Goal: Navigation & Orientation: Find specific page/section

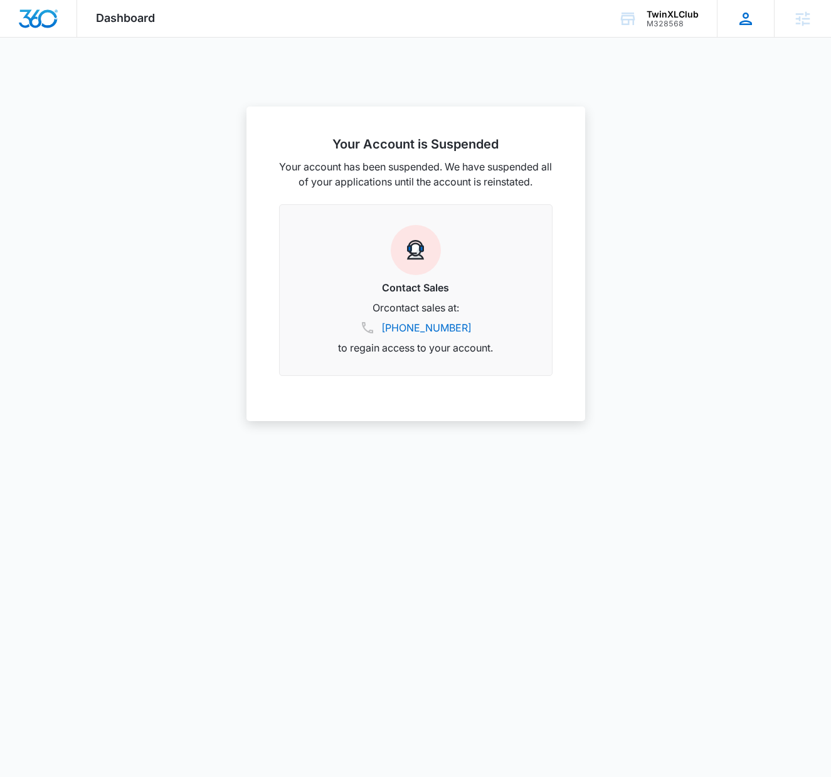
click at [747, 21] on icon at bounding box center [745, 19] width 13 height 13
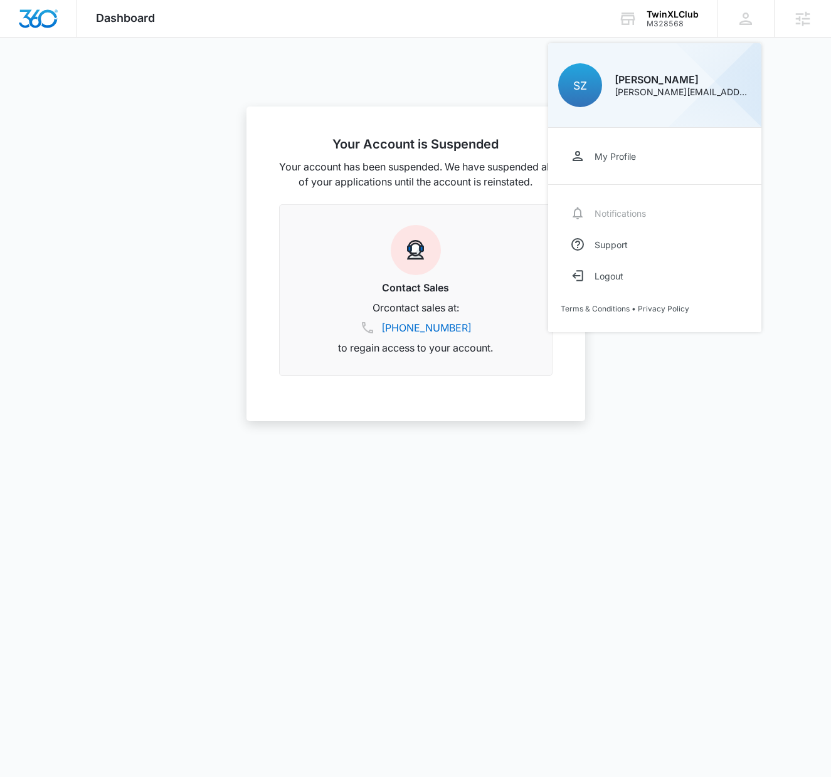
click at [621, 164] on link "My Profile" at bounding box center [654, 155] width 188 height 31
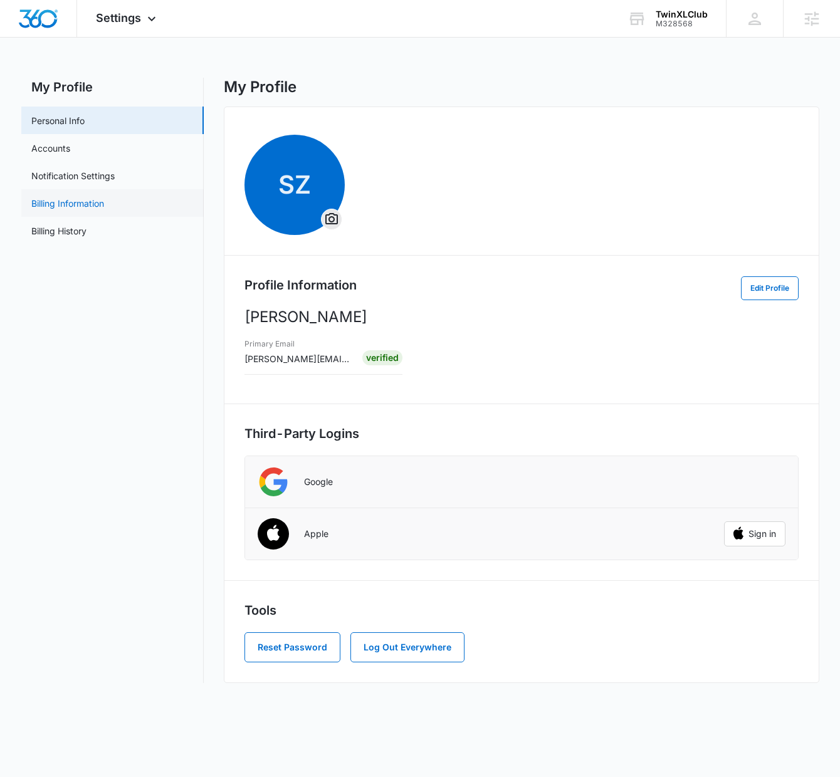
click at [65, 203] on link "Billing Information" at bounding box center [67, 203] width 73 height 13
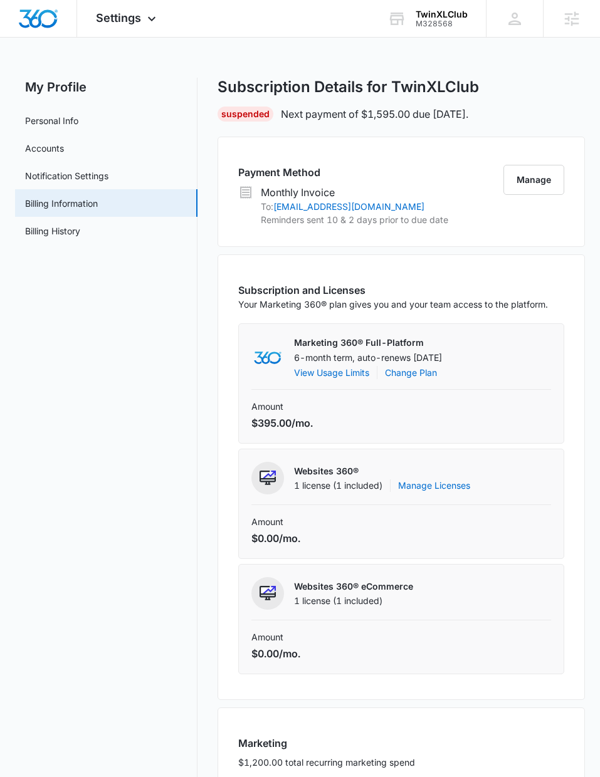
click at [567, 71] on div "Settings Apps Reputation Forms CRM Email Social Content Ads Intelligence Files …" at bounding box center [300, 524] width 600 height 1048
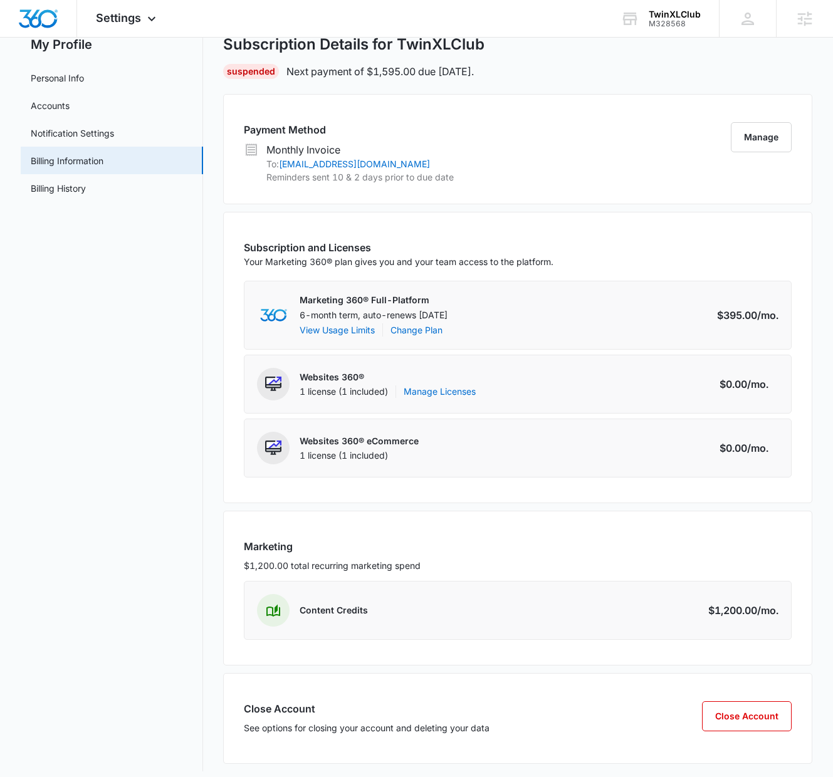
scroll to position [42, 0]
click at [754, 139] on button "Manage" at bounding box center [761, 138] width 61 height 30
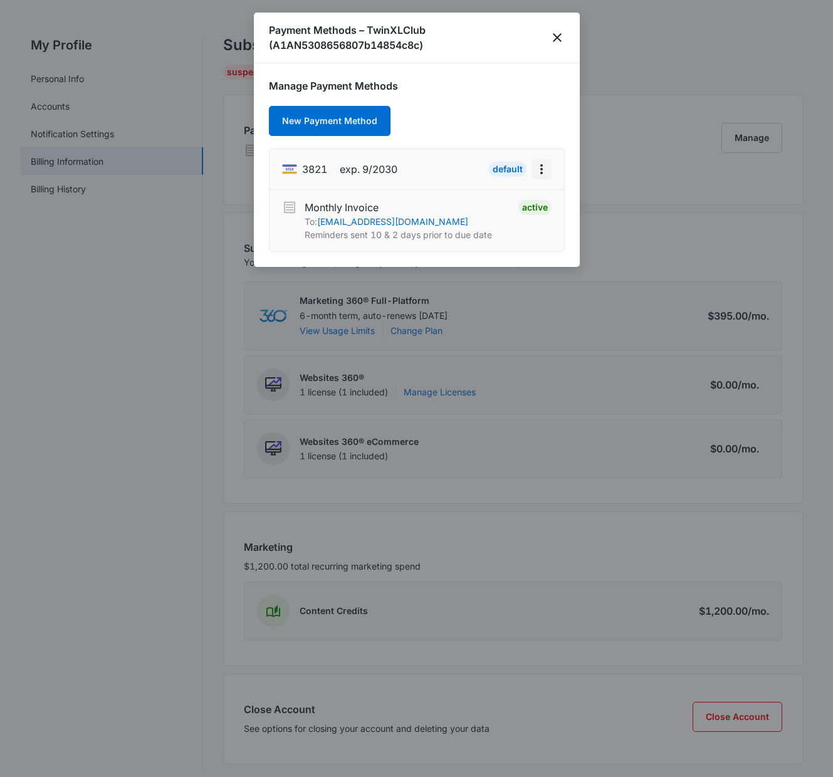
click at [539, 169] on icon "actions.viewMore" at bounding box center [541, 169] width 15 height 15
click at [559, 38] on icon "close" at bounding box center [557, 37] width 15 height 15
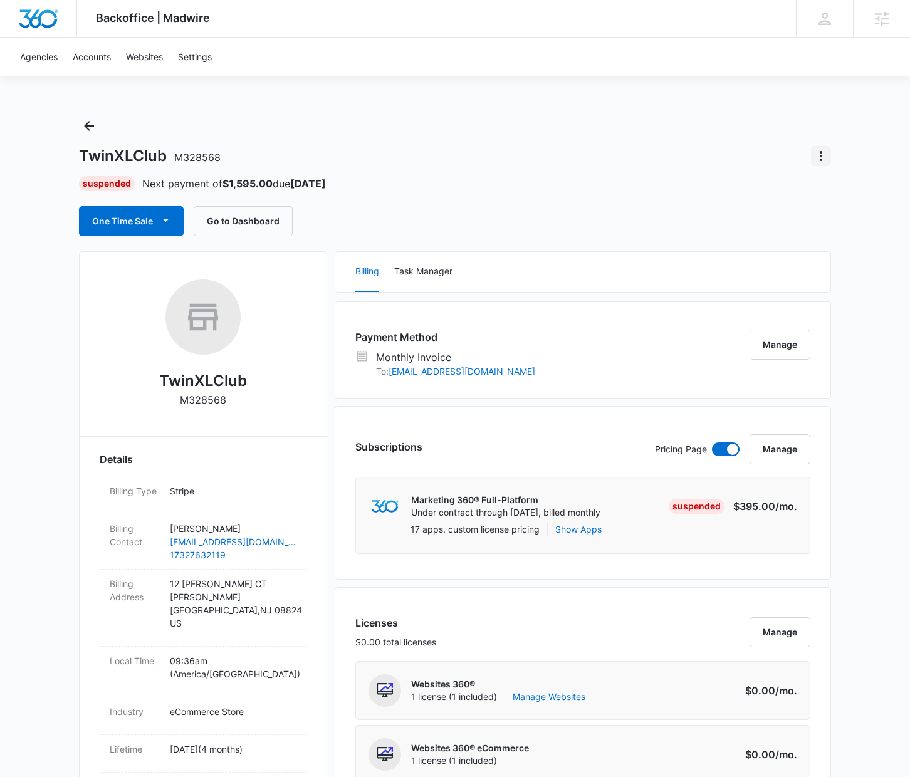
click at [820, 155] on icon "Actions" at bounding box center [821, 156] width 3 height 10
click at [790, 193] on div "Update Status" at bounding box center [769, 191] width 61 height 9
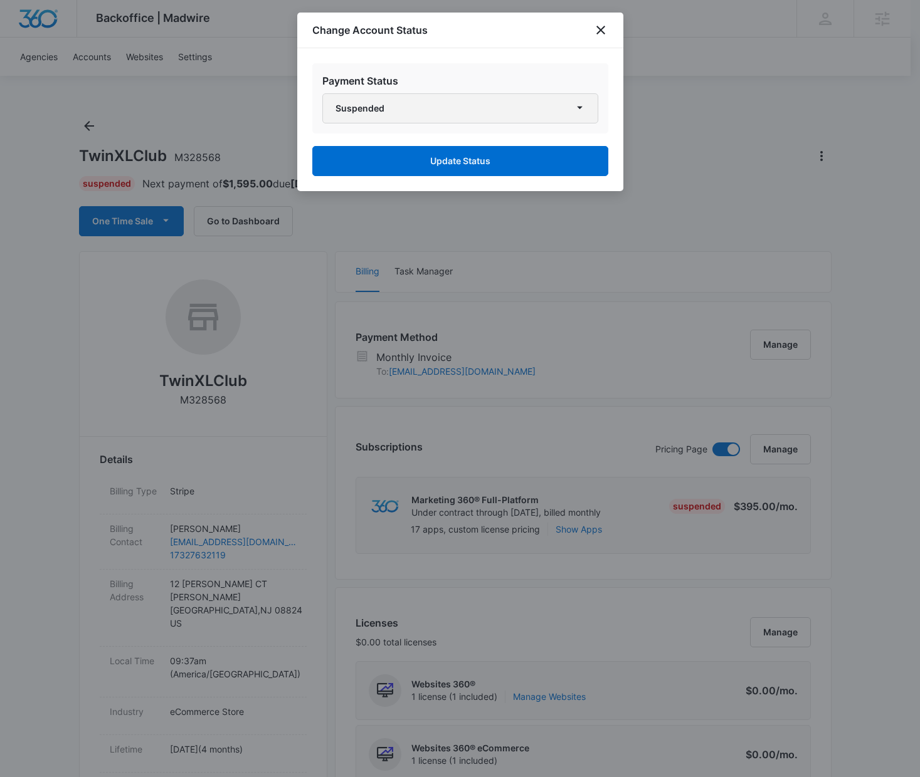
click at [492, 109] on button "Suspended" at bounding box center [460, 108] width 276 height 30
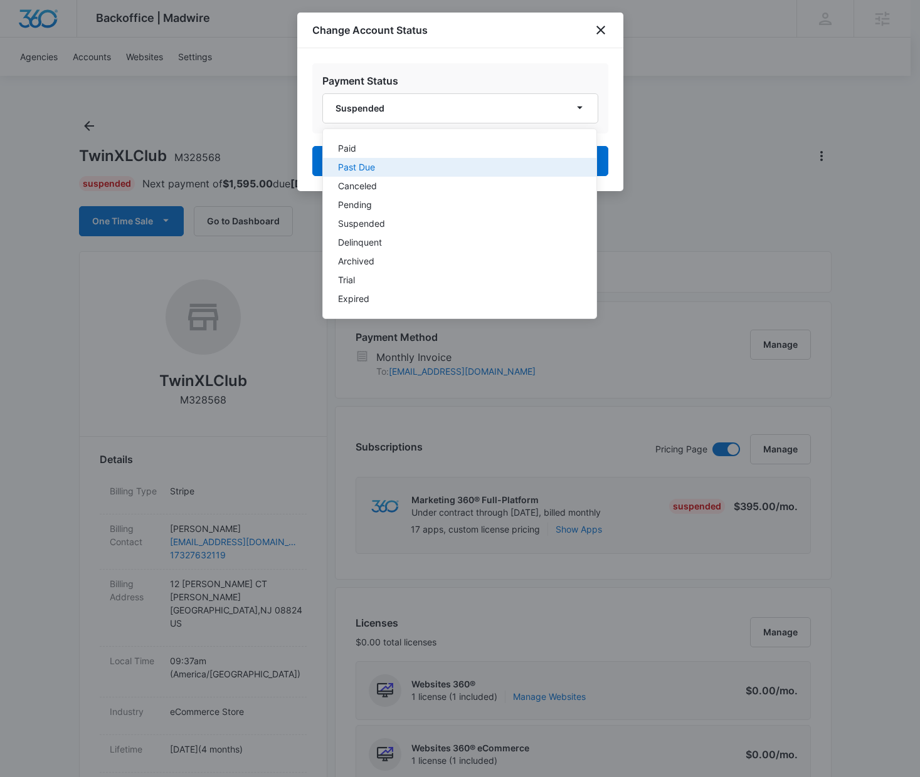
click at [387, 160] on button "Past Due" at bounding box center [459, 167] width 273 height 19
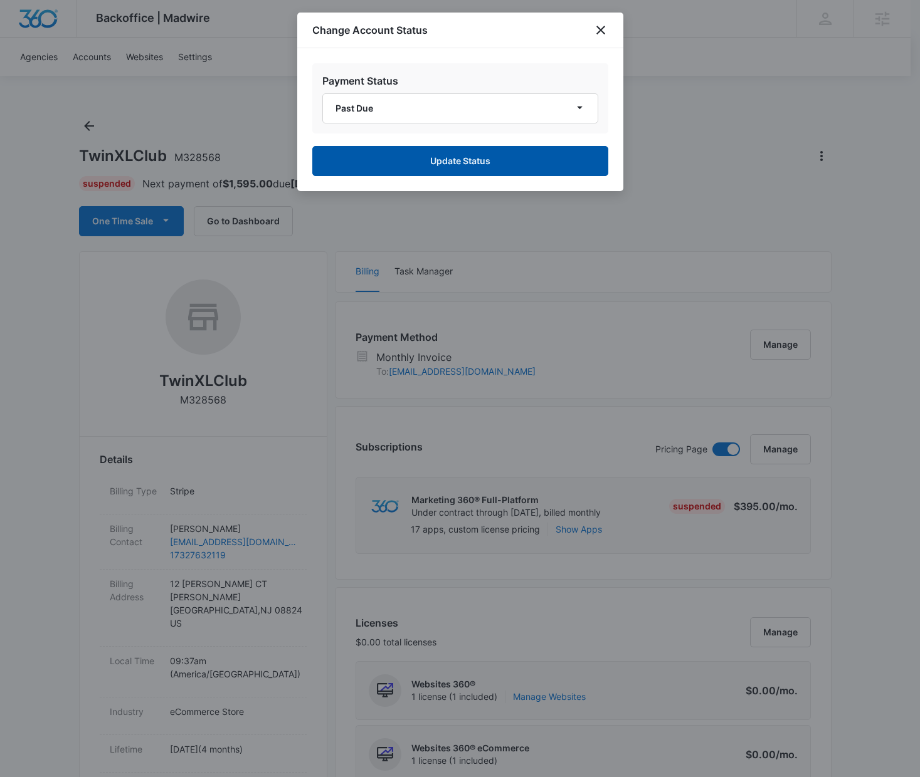
click at [397, 159] on button "Update Status" at bounding box center [460, 161] width 296 height 30
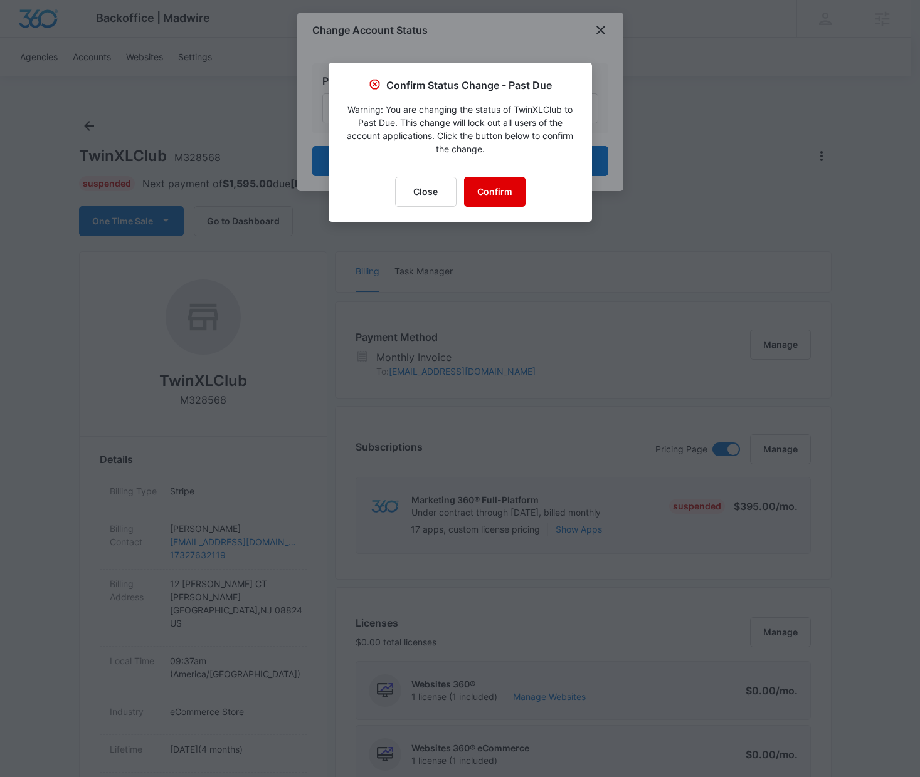
click at [494, 192] on button "Confirm" at bounding box center [494, 192] width 61 height 30
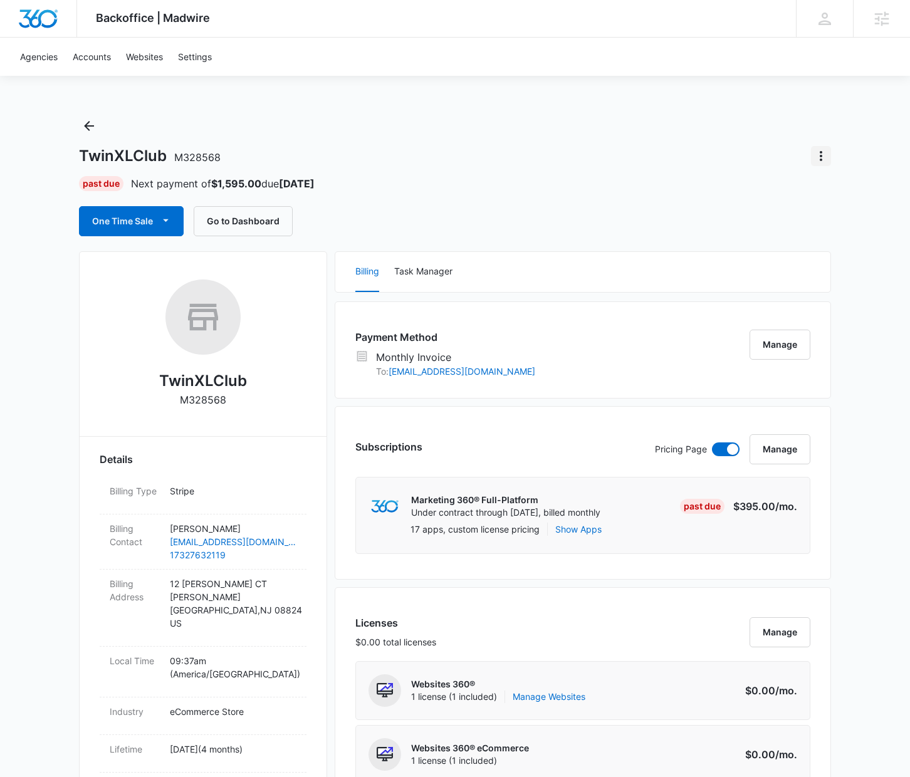
click at [819, 154] on icon "Actions" at bounding box center [821, 156] width 15 height 15
click at [774, 184] on button "Update Status" at bounding box center [777, 191] width 107 height 19
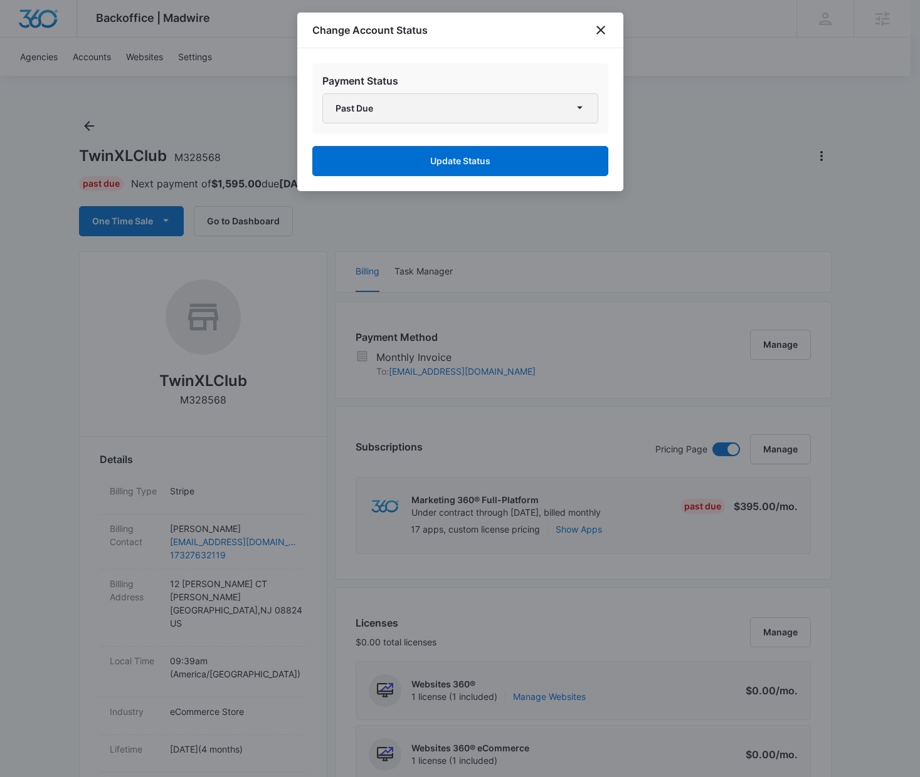
click at [418, 103] on button "Past Due" at bounding box center [460, 108] width 276 height 30
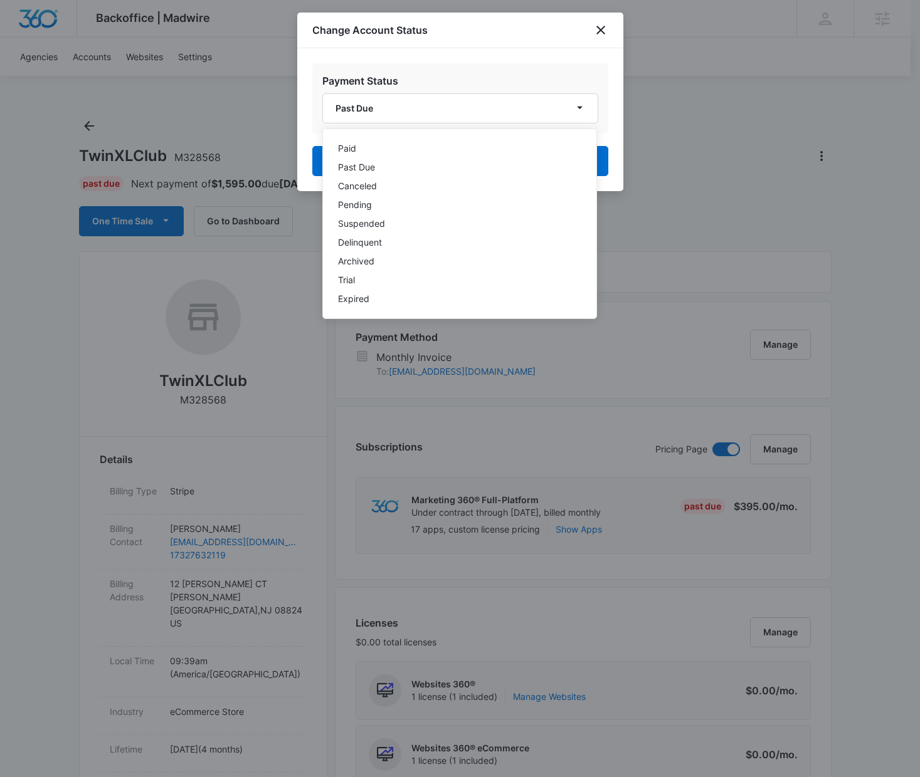
click at [740, 94] on div at bounding box center [460, 388] width 920 height 777
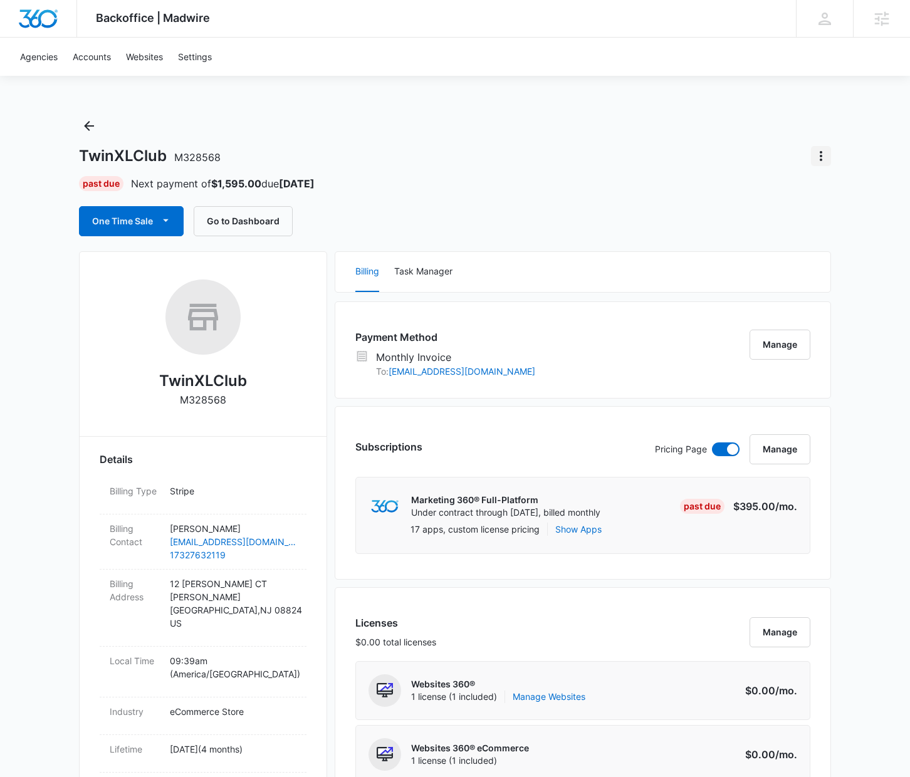
click at [819, 158] on icon "Actions" at bounding box center [821, 156] width 15 height 15
click at [756, 192] on div "Update Status" at bounding box center [769, 191] width 61 height 9
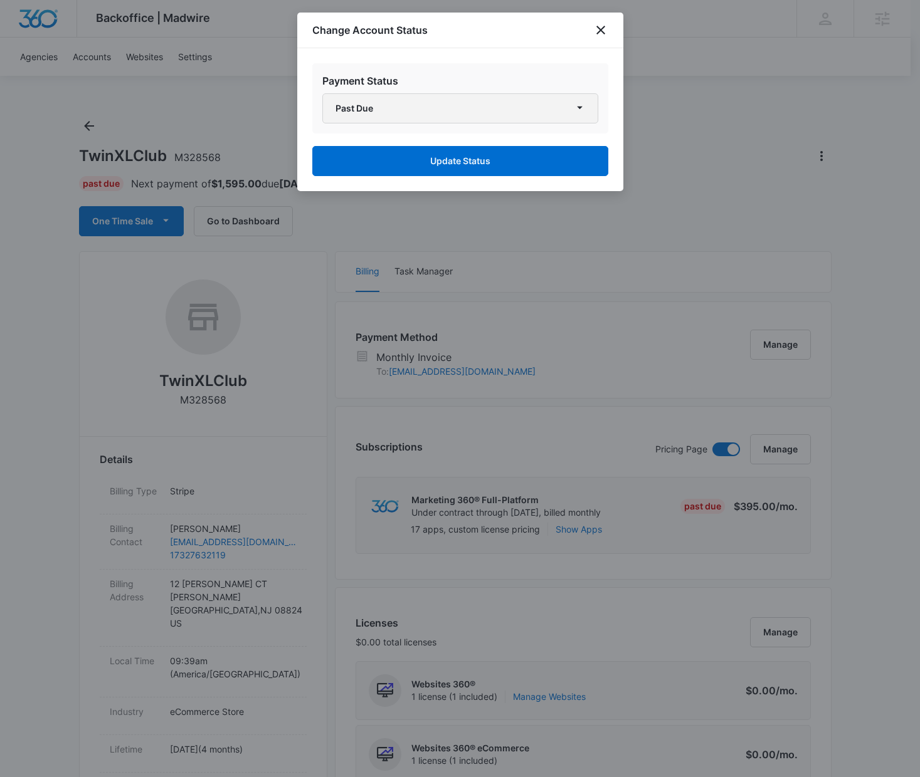
click at [384, 113] on button "Past Due" at bounding box center [460, 108] width 276 height 30
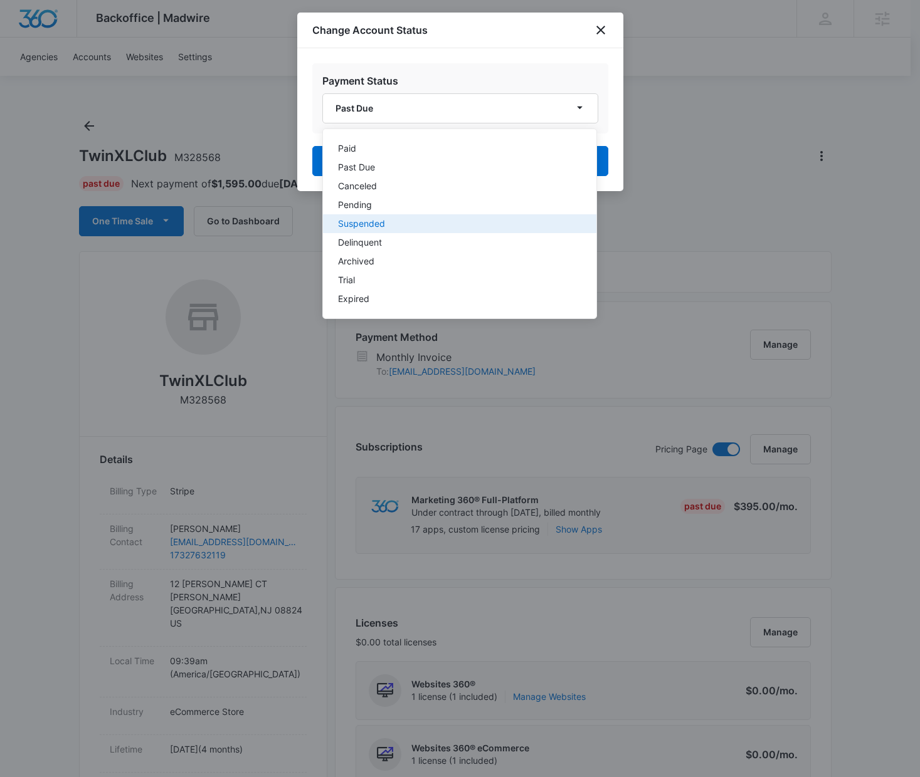
click at [395, 216] on button "Suspended" at bounding box center [459, 223] width 273 height 19
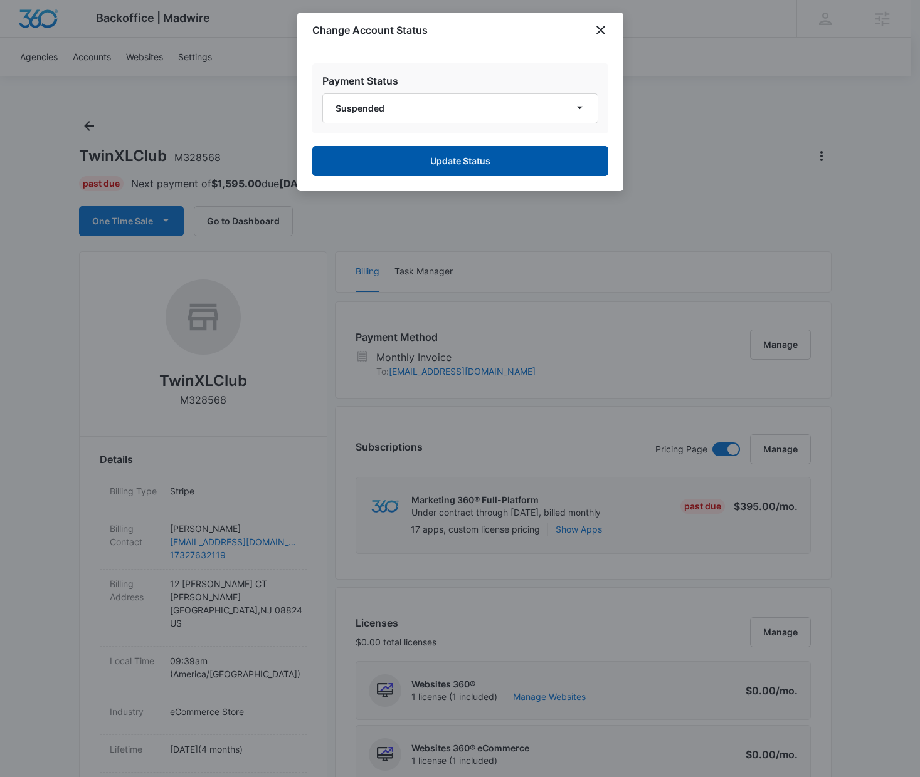
click at [537, 158] on button "Update Status" at bounding box center [460, 161] width 296 height 30
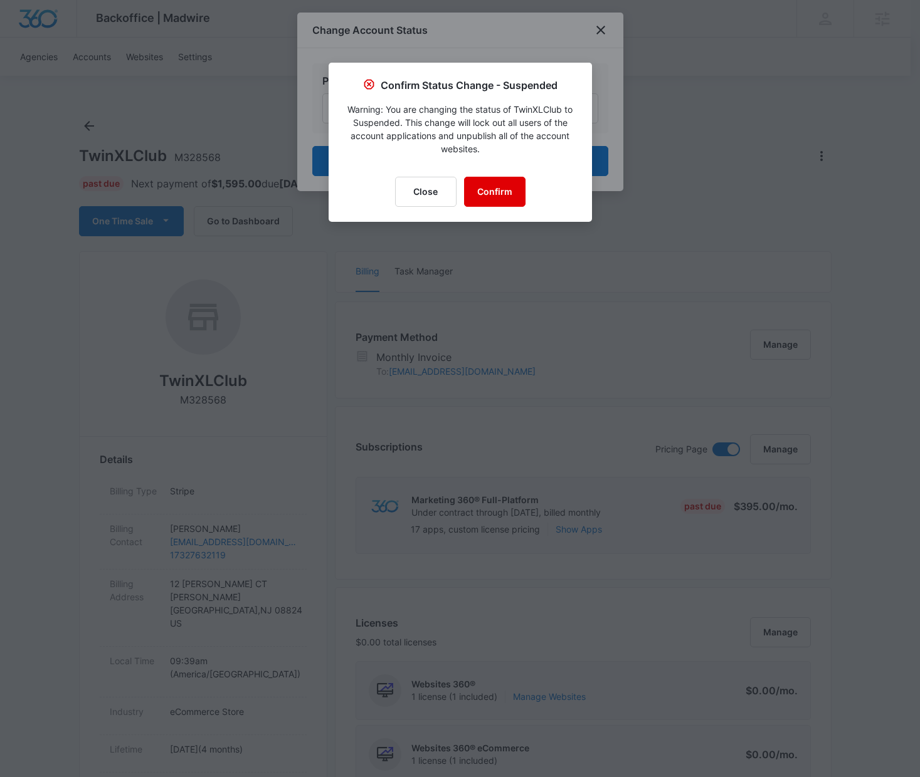
click at [488, 187] on button "Confirm" at bounding box center [494, 192] width 61 height 30
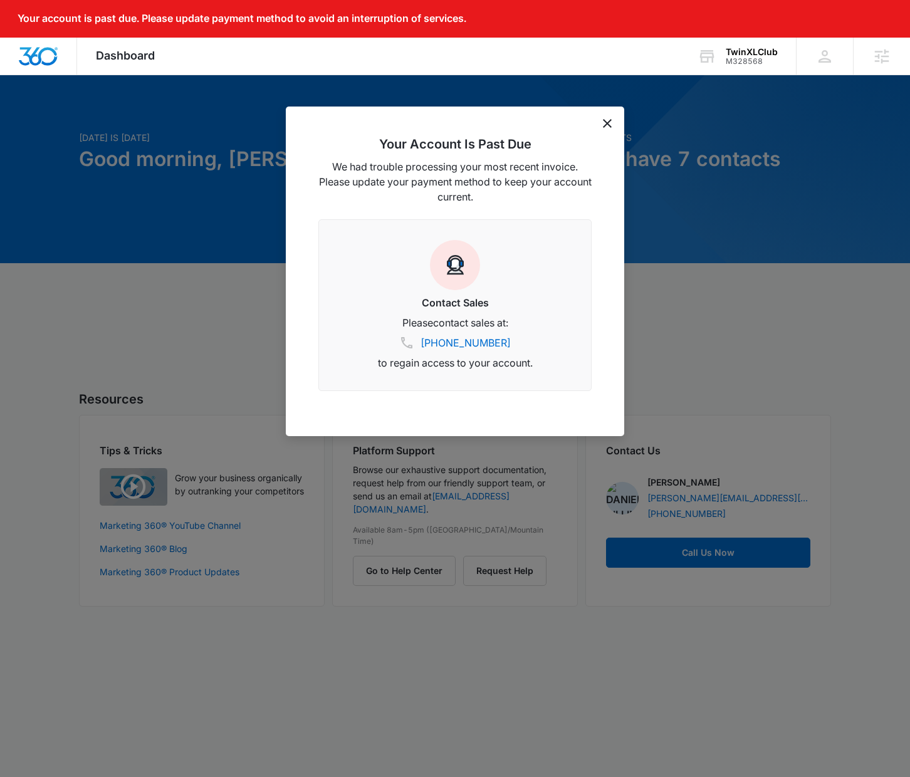
click at [611, 124] on icon "dismiss this dialog" at bounding box center [607, 123] width 9 height 9
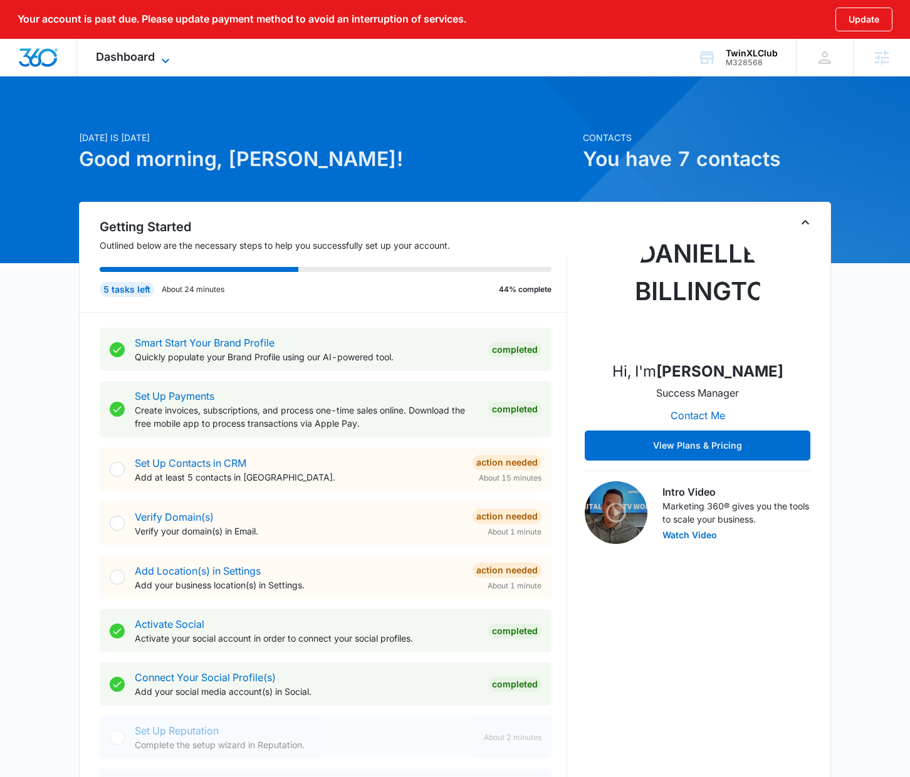
click at [132, 55] on span "Dashboard" at bounding box center [125, 56] width 59 height 13
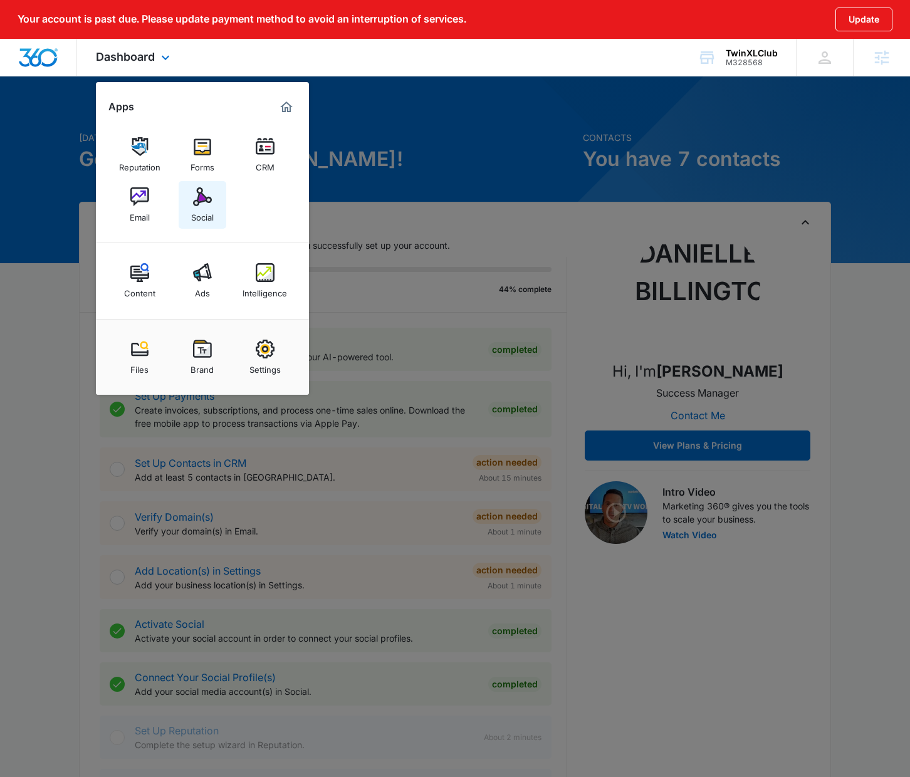
click at [201, 204] on img at bounding box center [202, 196] width 19 height 19
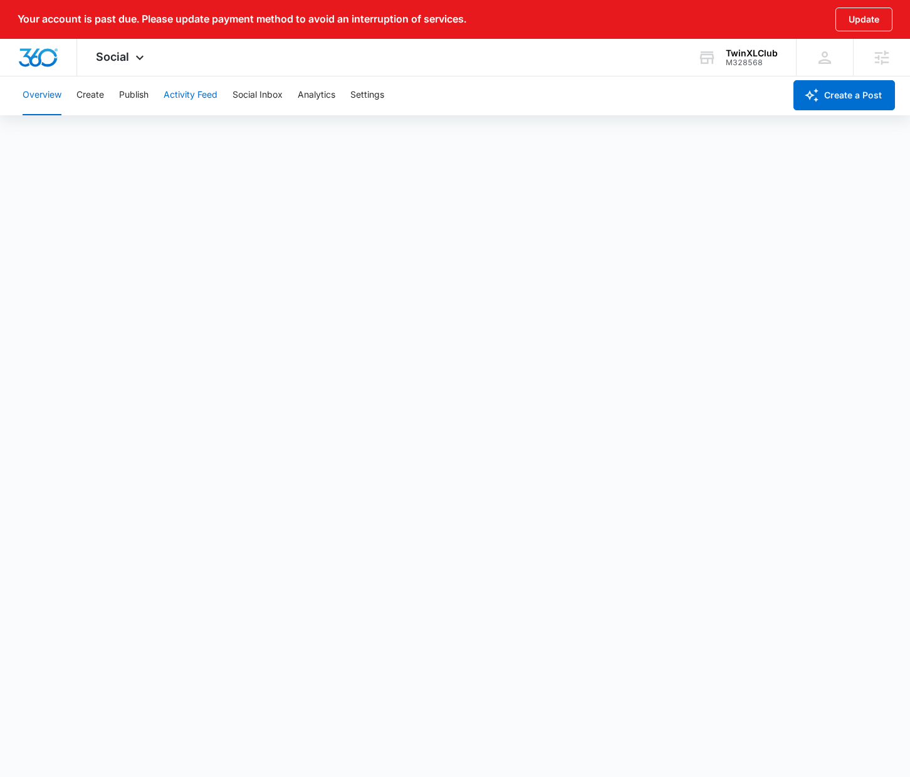
click at [201, 102] on button "Activity Feed" at bounding box center [191, 95] width 54 height 40
click at [251, 95] on button "Social Inbox" at bounding box center [258, 95] width 50 height 40
click at [85, 97] on button "Create" at bounding box center [90, 95] width 28 height 40
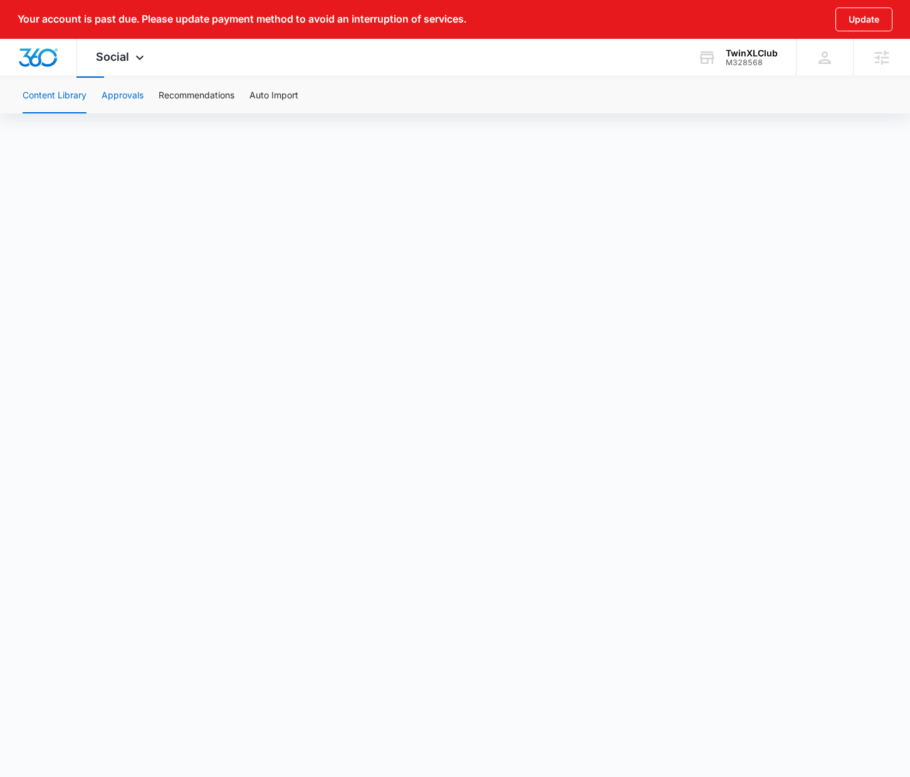
click at [121, 96] on button "Approvals" at bounding box center [123, 95] width 42 height 35
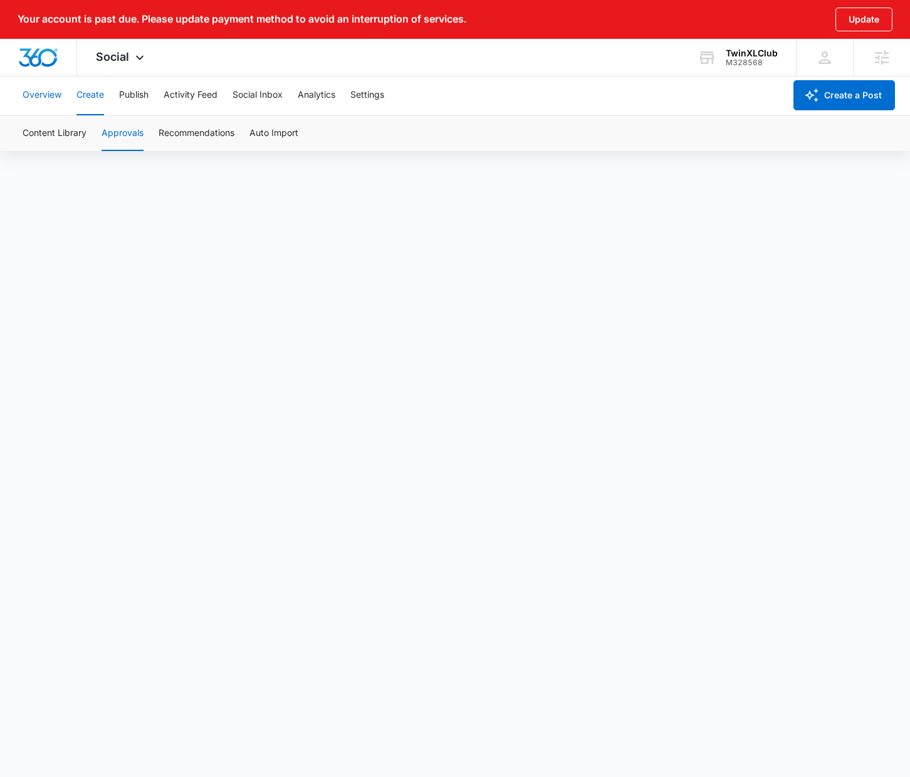
click at [38, 93] on button "Overview" at bounding box center [42, 95] width 39 height 40
click at [139, 97] on button "Publish" at bounding box center [133, 95] width 29 height 40
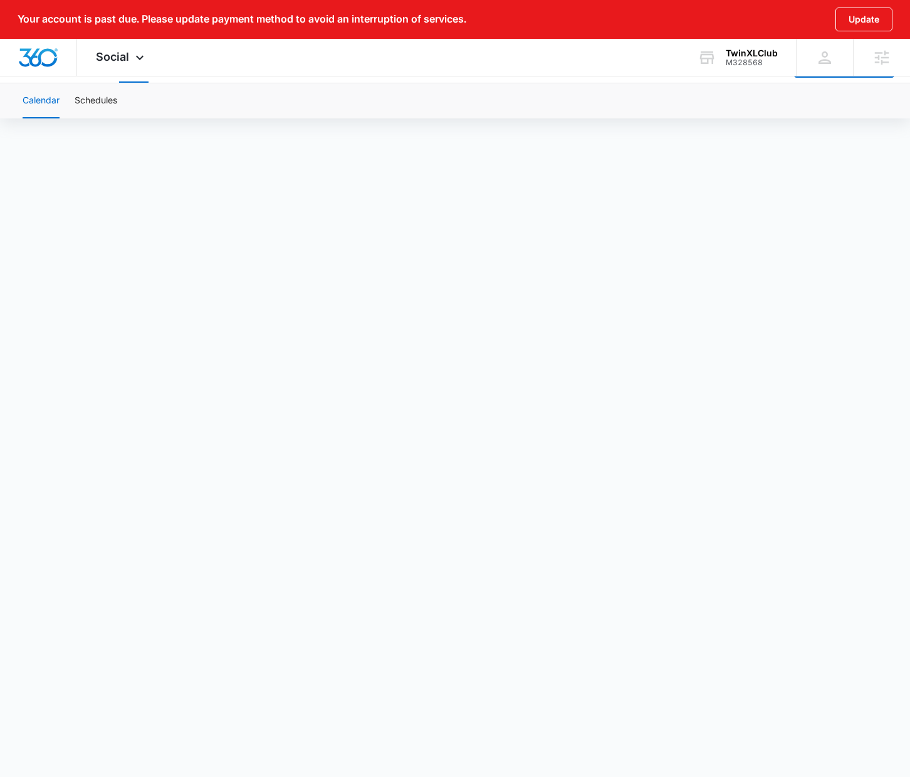
scroll to position [46, 0]
click at [112, 54] on span "Social" at bounding box center [112, 56] width 33 height 13
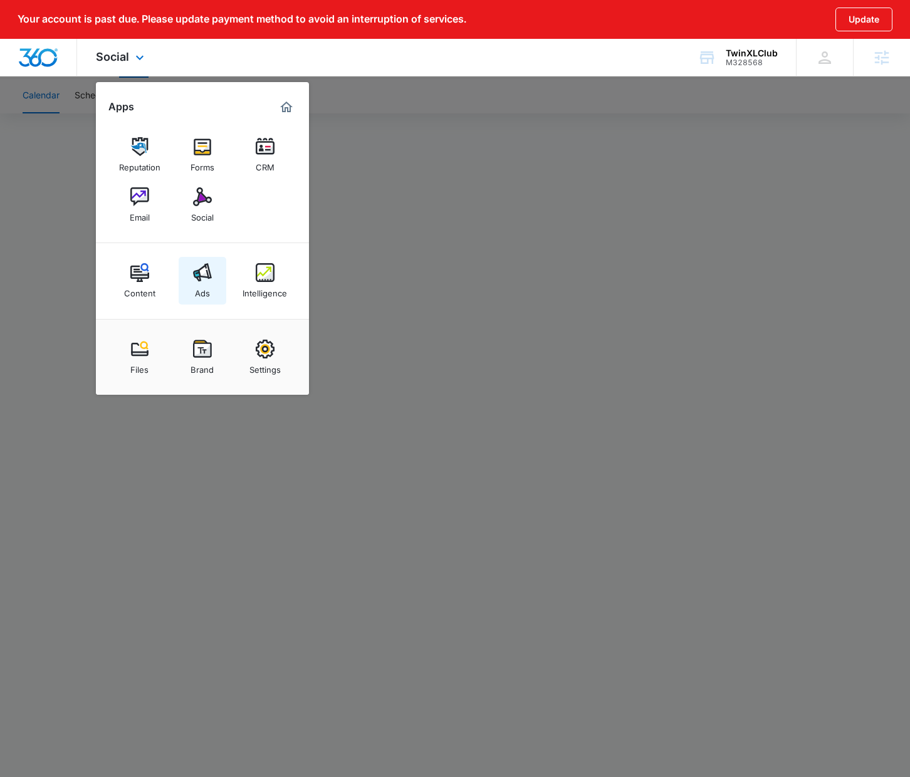
click at [195, 277] on img at bounding box center [202, 272] width 19 height 19
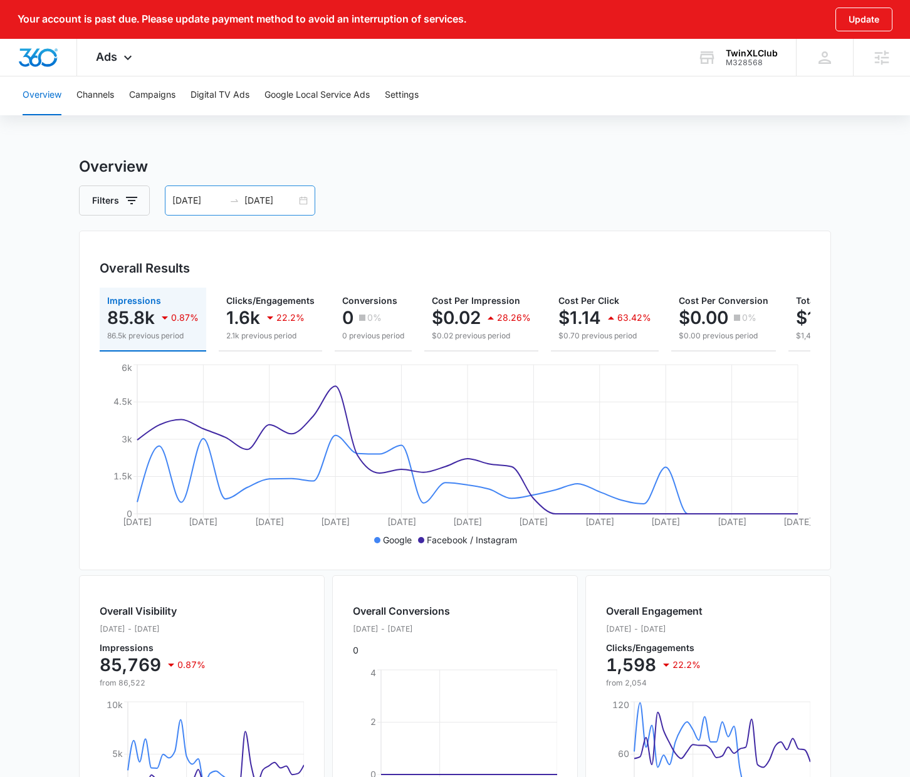
click at [180, 199] on input "08/09/2025" at bounding box center [198, 201] width 52 height 14
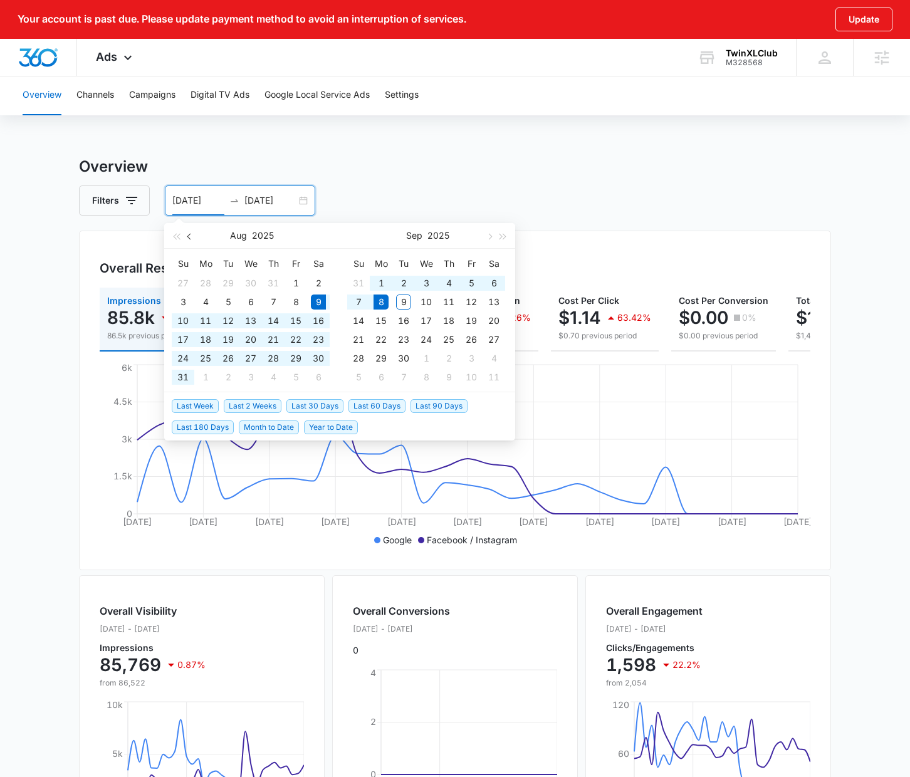
click at [192, 232] on button "button" at bounding box center [190, 235] width 14 height 25
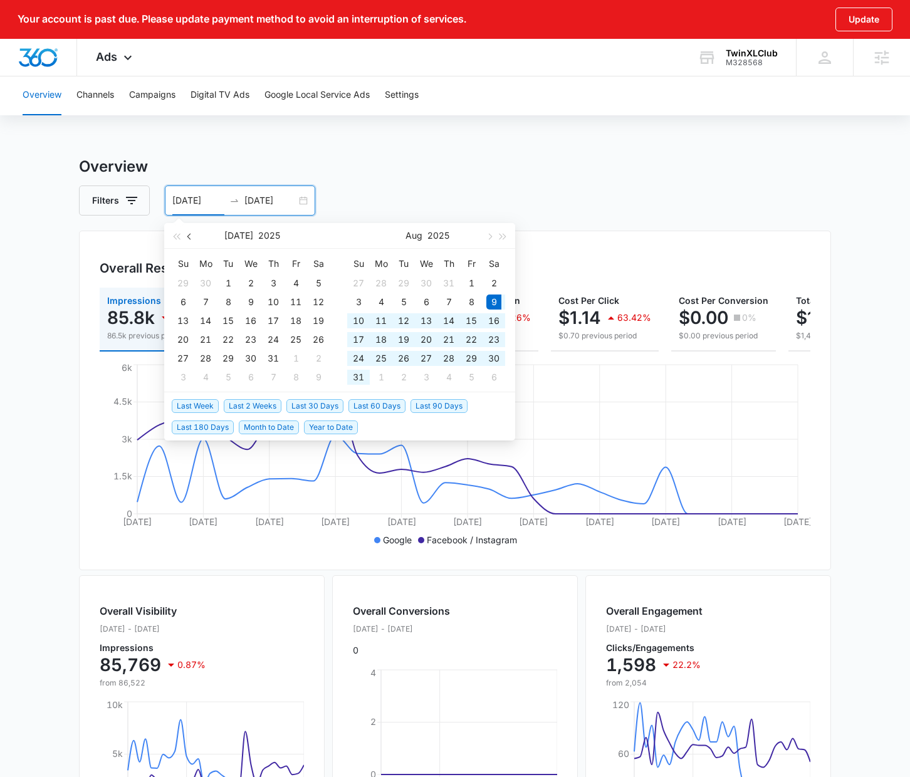
click at [192, 232] on button "button" at bounding box center [190, 235] width 14 height 25
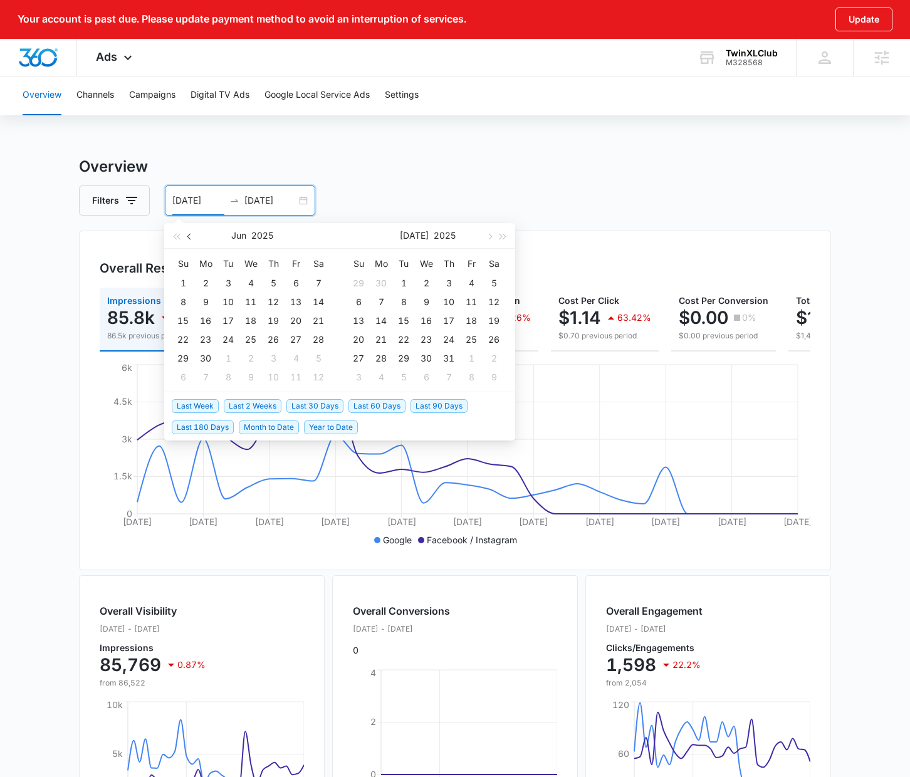
click at [192, 232] on button "button" at bounding box center [190, 235] width 14 height 25
click at [485, 237] on button "button" at bounding box center [489, 235] width 14 height 25
type input "08/09/2025"
click at [418, 162] on h3 "Overview" at bounding box center [455, 166] width 752 height 23
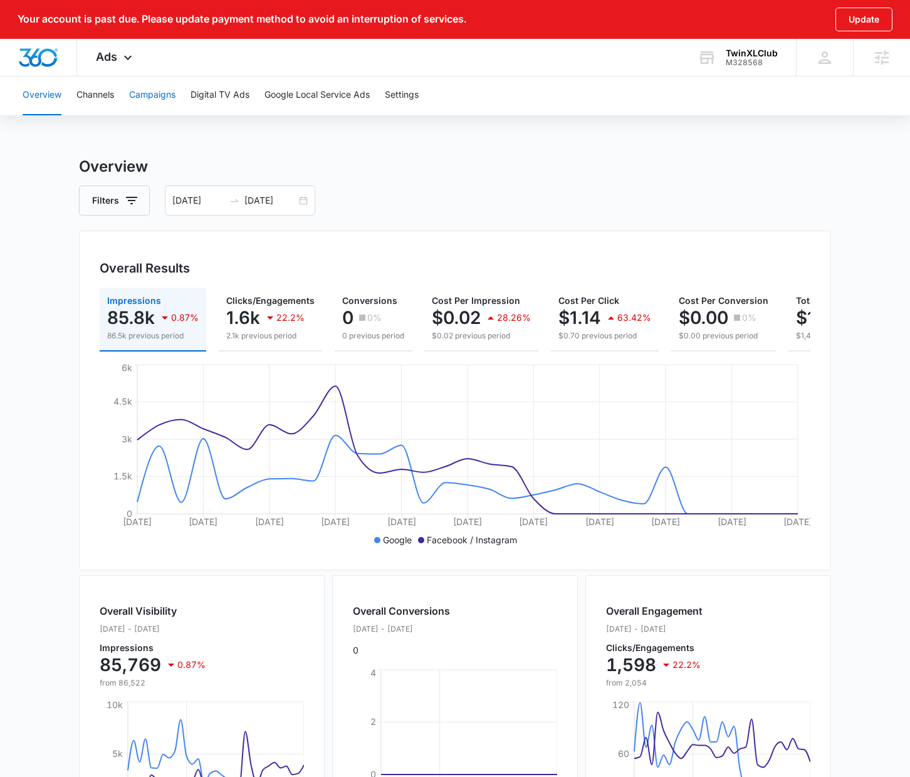
click at [164, 97] on button "Campaigns" at bounding box center [152, 95] width 46 height 40
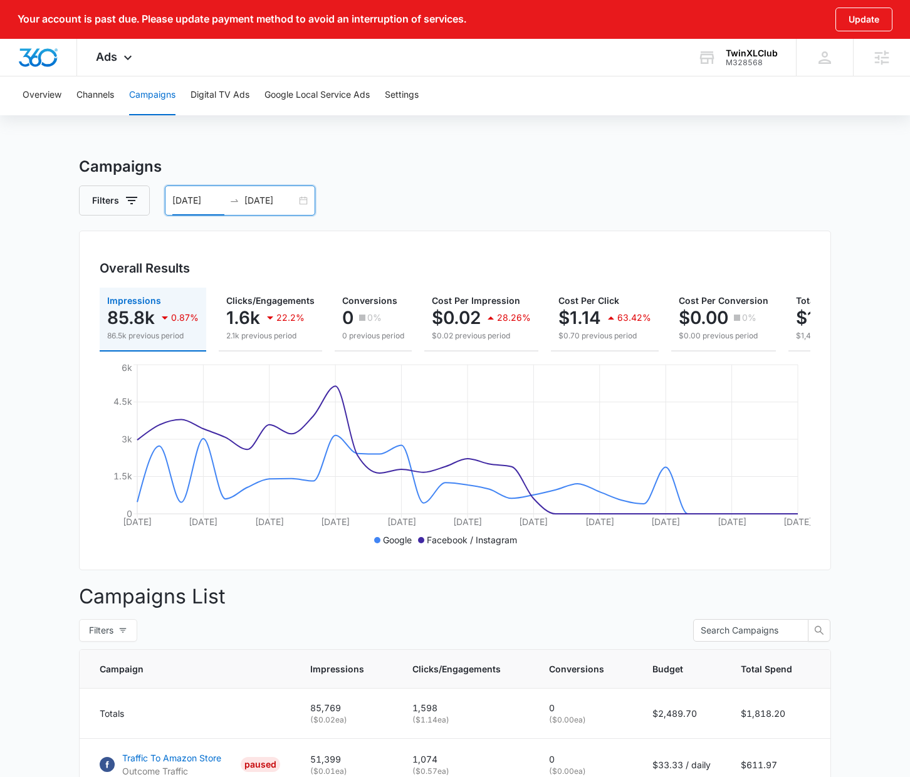
click at [199, 201] on input "08/09/2025" at bounding box center [198, 201] width 52 height 14
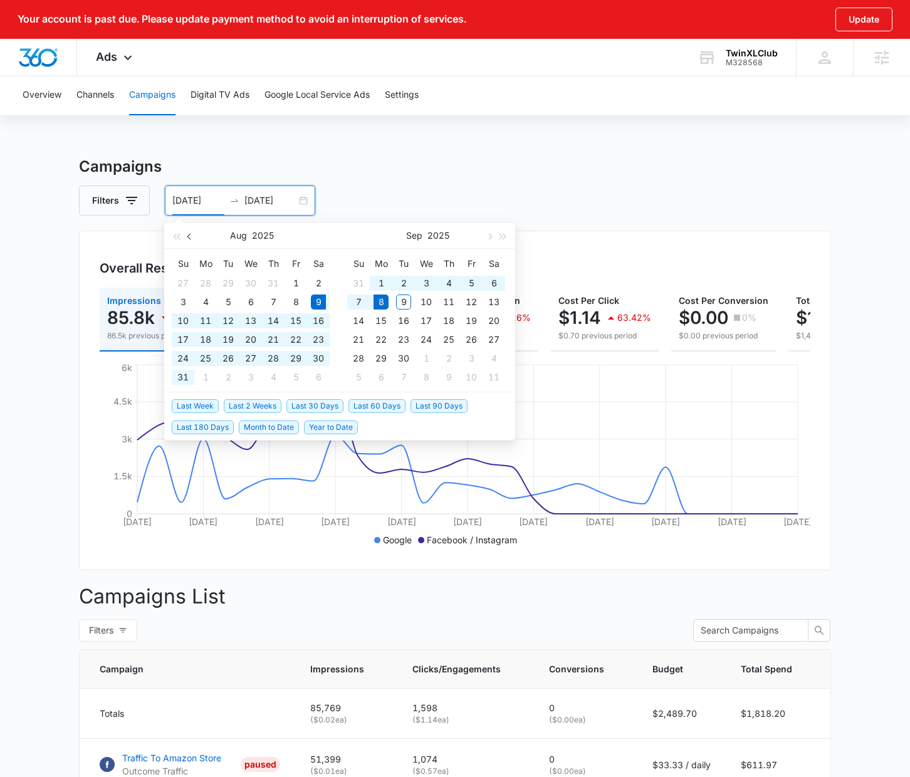
click at [192, 233] on button "button" at bounding box center [190, 235] width 14 height 25
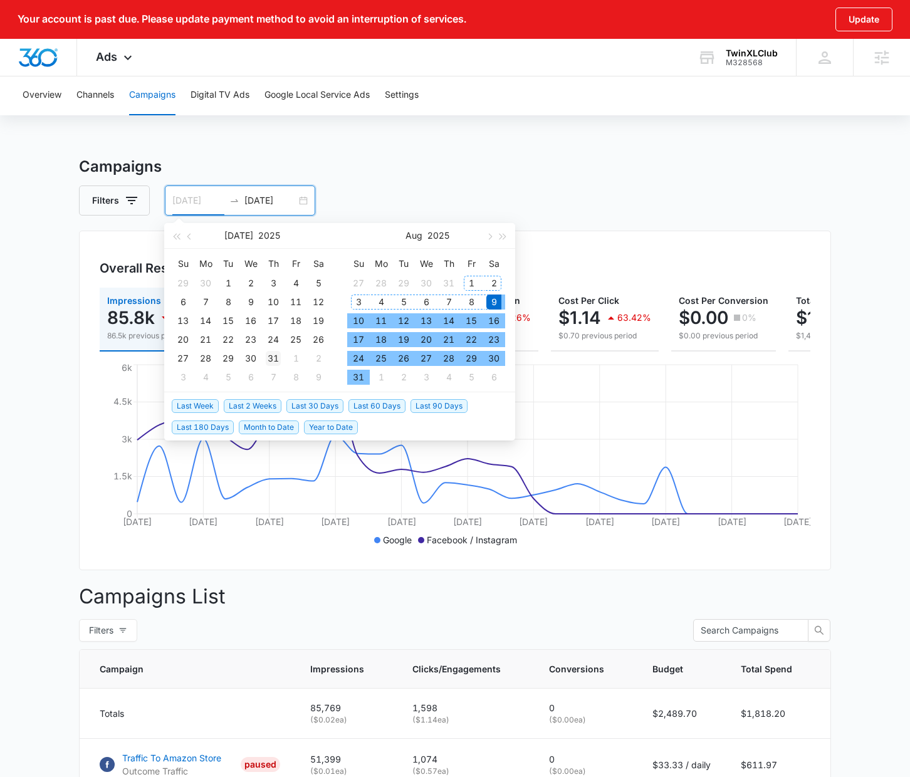
type input "07/31/2025"
click at [273, 355] on div "31" at bounding box center [273, 358] width 15 height 15
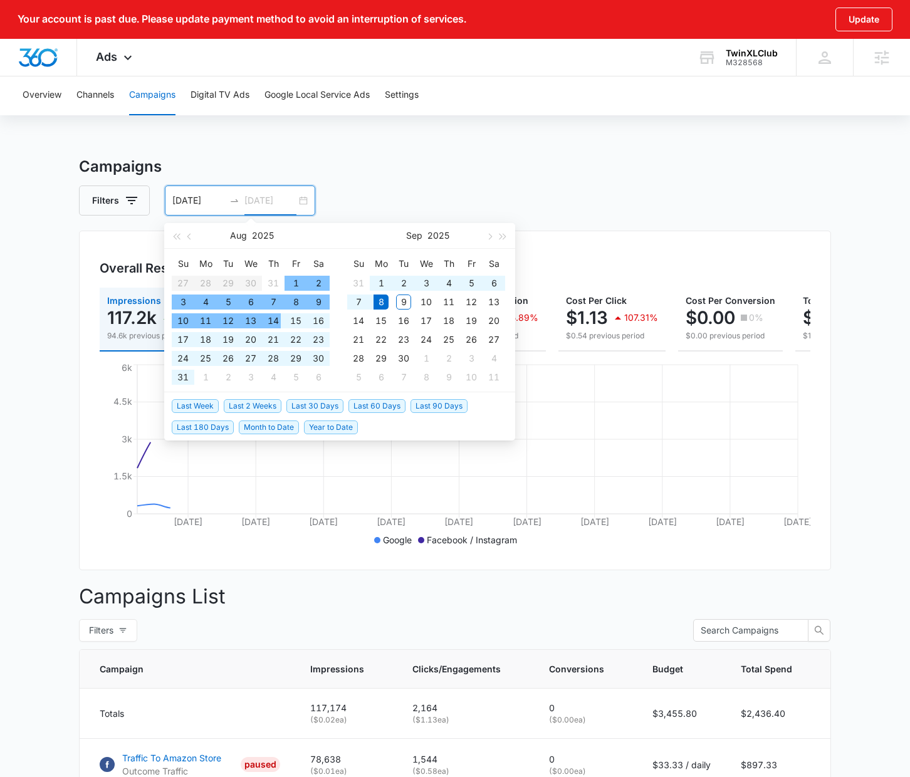
type input "09/08/2025"
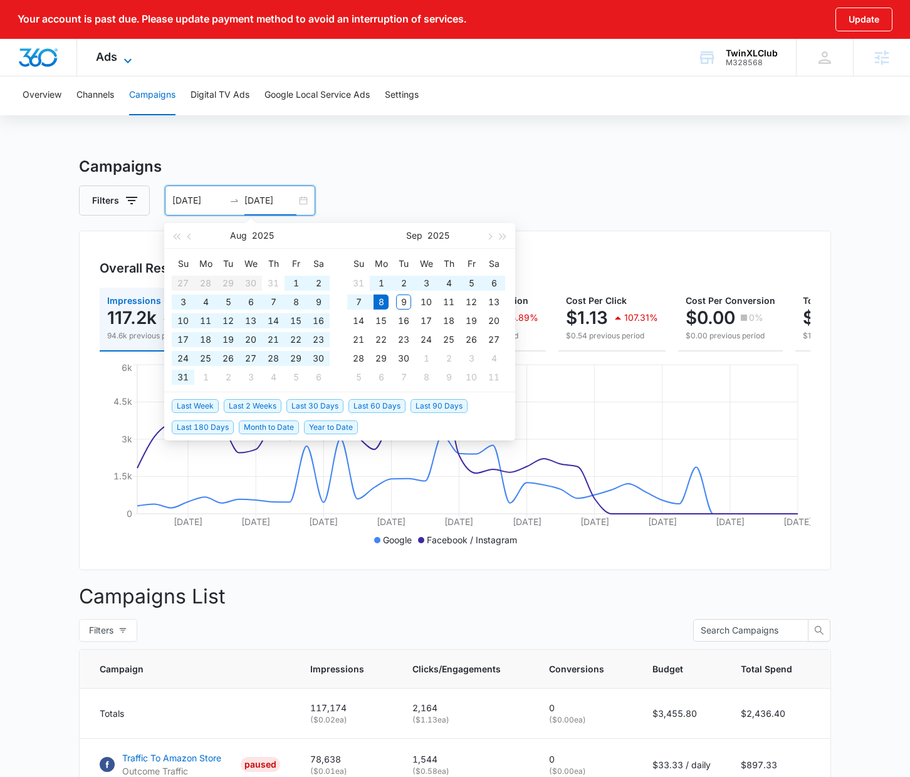
click at [108, 54] on span "Ads" at bounding box center [106, 56] width 21 height 13
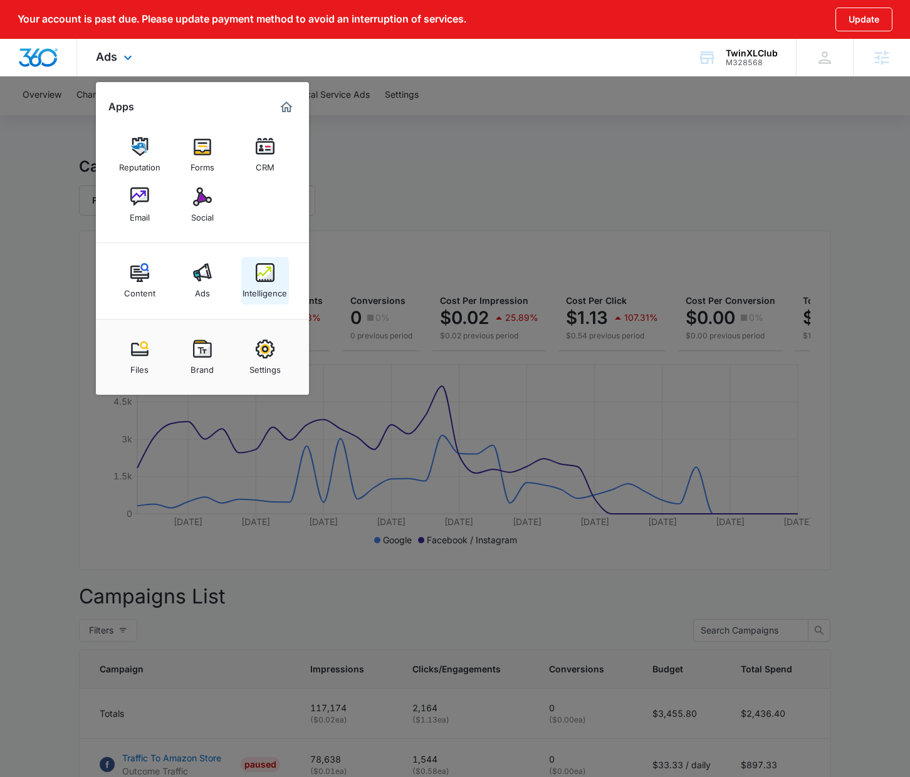
click at [263, 276] on img at bounding box center [265, 272] width 19 height 19
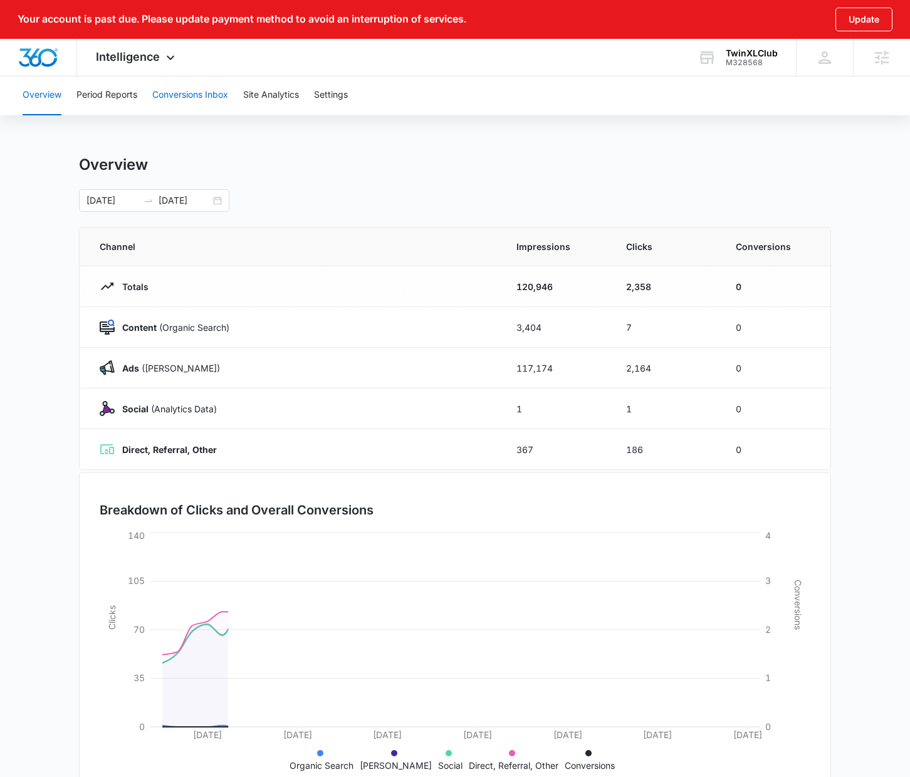
click at [183, 86] on button "Conversions Inbox" at bounding box center [190, 95] width 76 height 40
